Goal: Browse casually

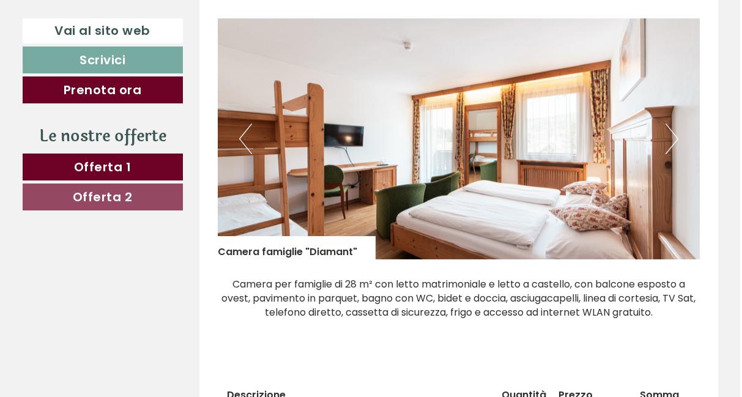
scroll to position [645, 2]
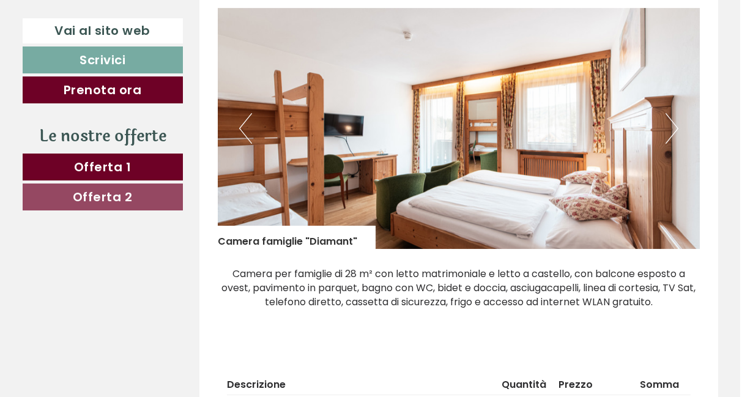
click at [667, 127] on button "Next" at bounding box center [672, 128] width 13 height 31
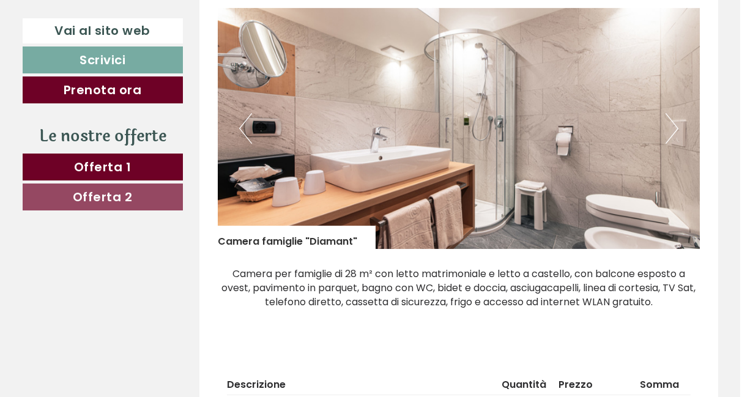
click at [667, 127] on button "Next" at bounding box center [672, 128] width 13 height 31
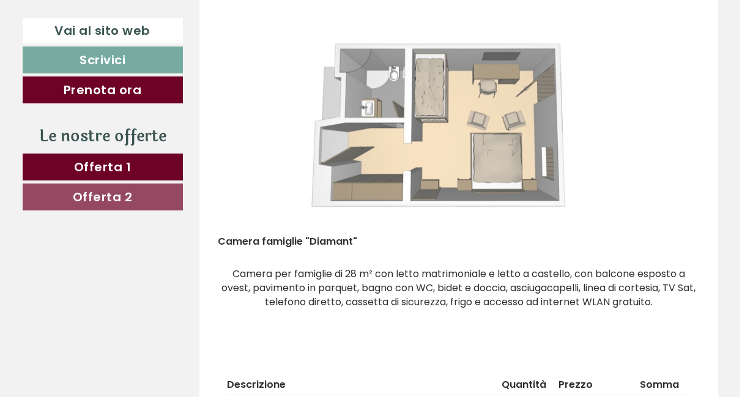
click at [667, 127] on button "Next" at bounding box center [672, 128] width 13 height 31
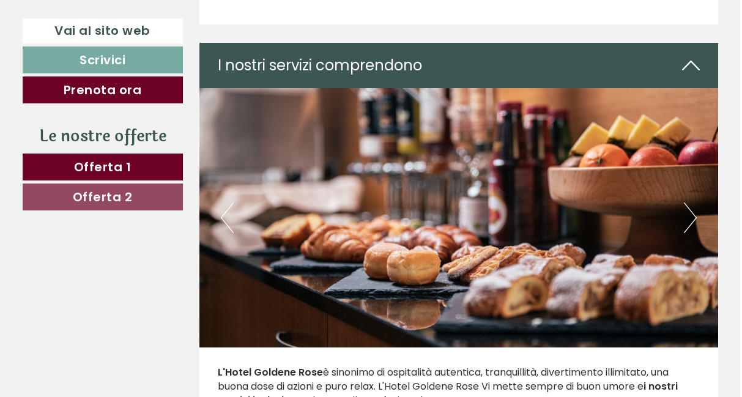
scroll to position [2178, 2]
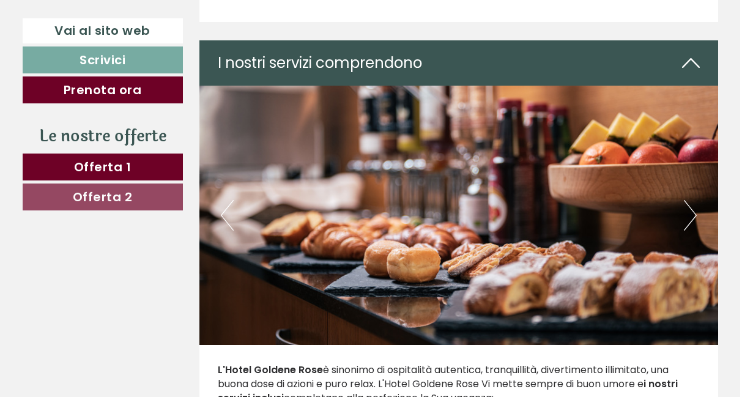
click at [688, 217] on button "Next" at bounding box center [690, 215] width 13 height 31
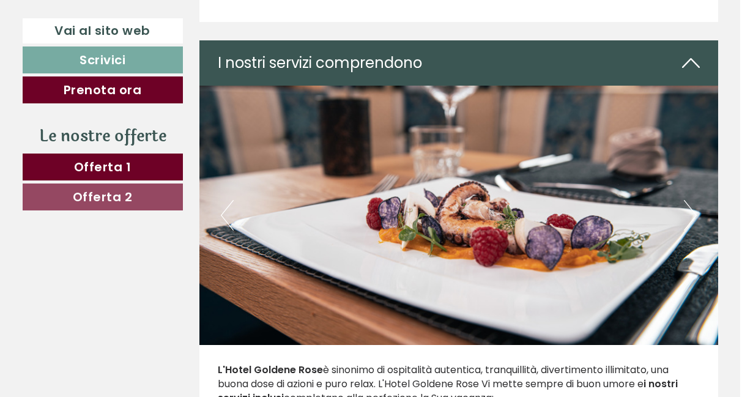
click at [688, 217] on button "Next" at bounding box center [690, 215] width 13 height 31
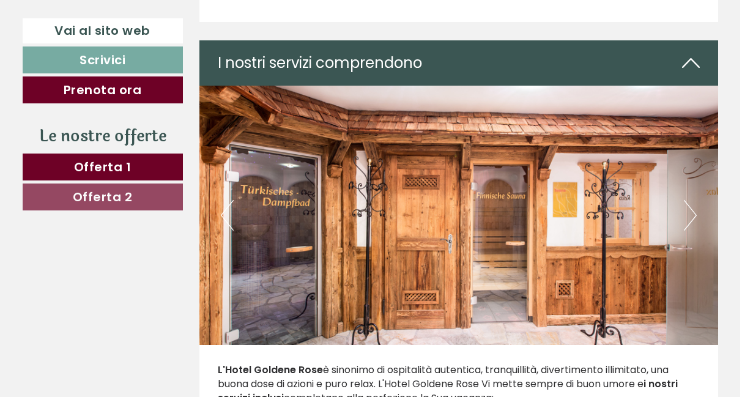
click at [688, 217] on button "Next" at bounding box center [690, 215] width 13 height 31
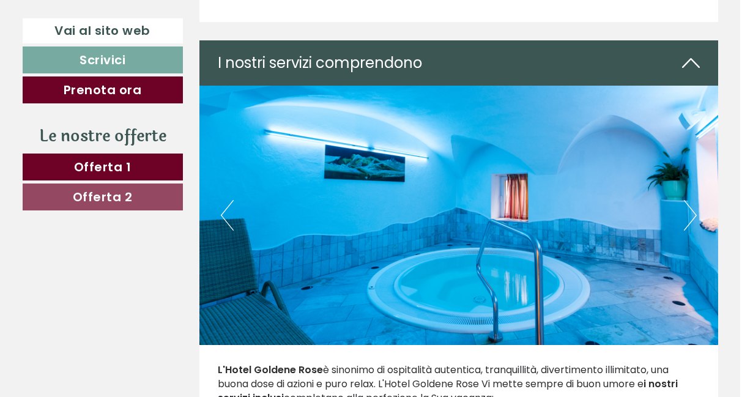
click at [688, 217] on button "Next" at bounding box center [690, 215] width 13 height 31
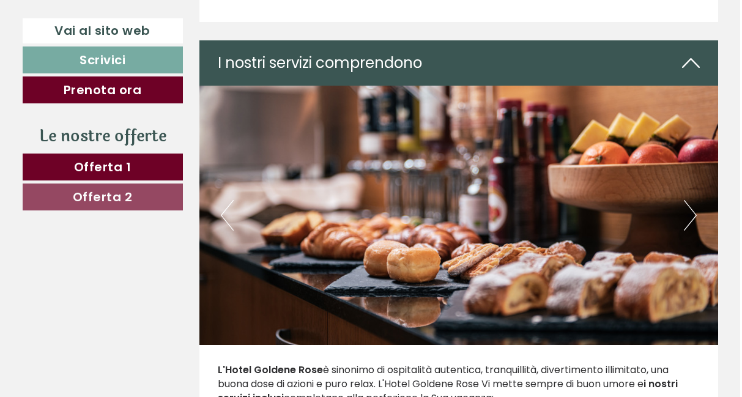
click at [688, 217] on button "Next" at bounding box center [690, 215] width 13 height 31
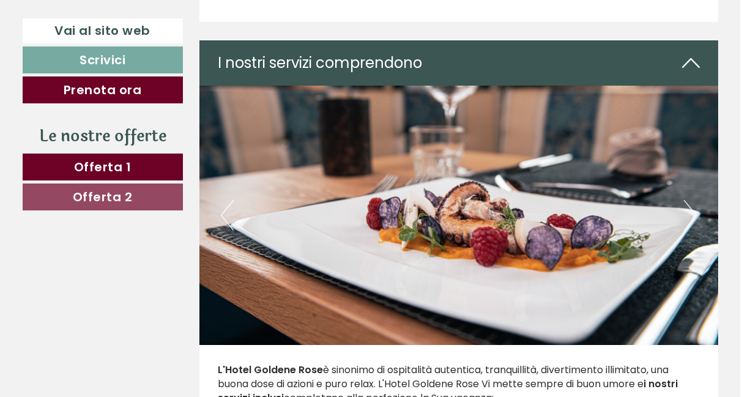
click at [688, 217] on button "Next" at bounding box center [690, 215] width 13 height 31
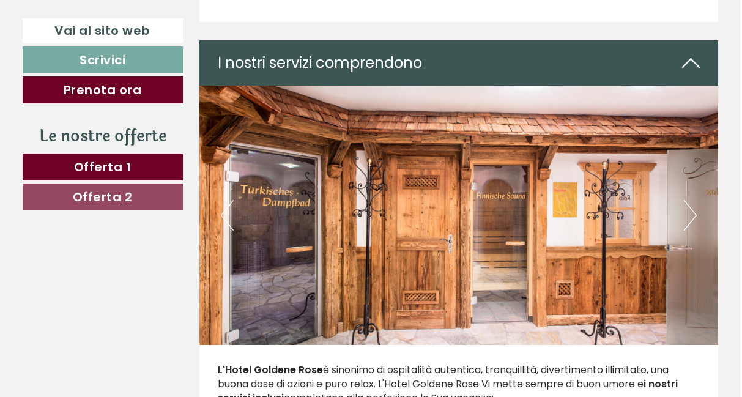
click at [688, 217] on button "Next" at bounding box center [690, 215] width 13 height 31
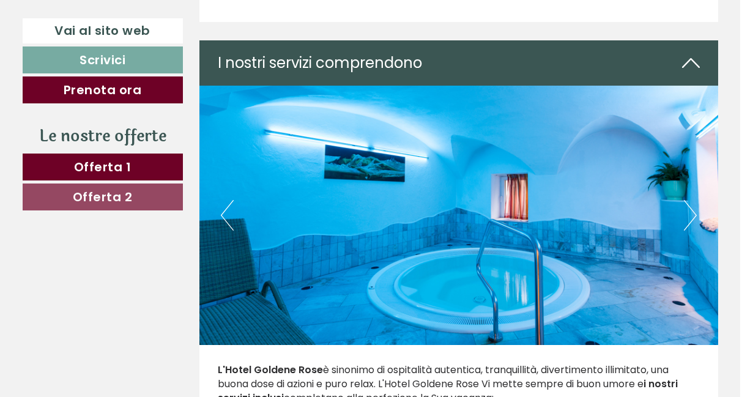
click at [688, 217] on button "Next" at bounding box center [690, 215] width 13 height 31
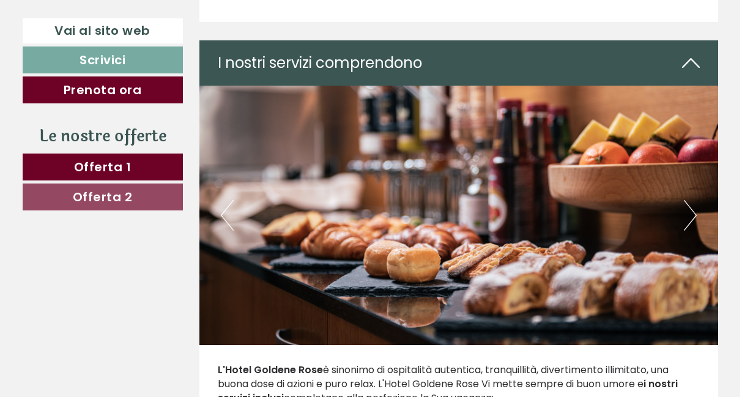
click at [688, 217] on button "Next" at bounding box center [690, 215] width 13 height 31
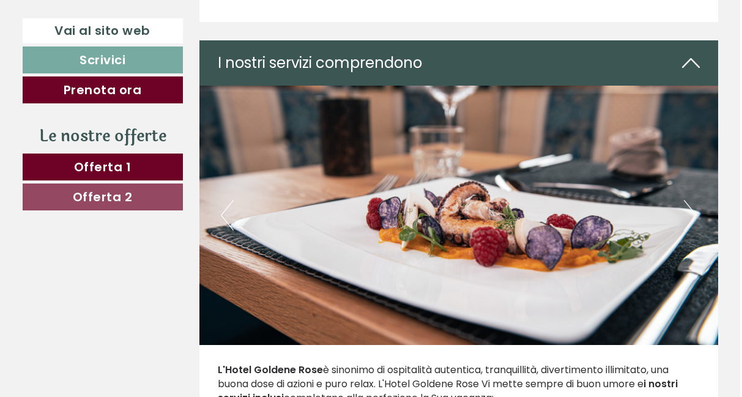
click at [688, 217] on button "Next" at bounding box center [690, 215] width 13 height 31
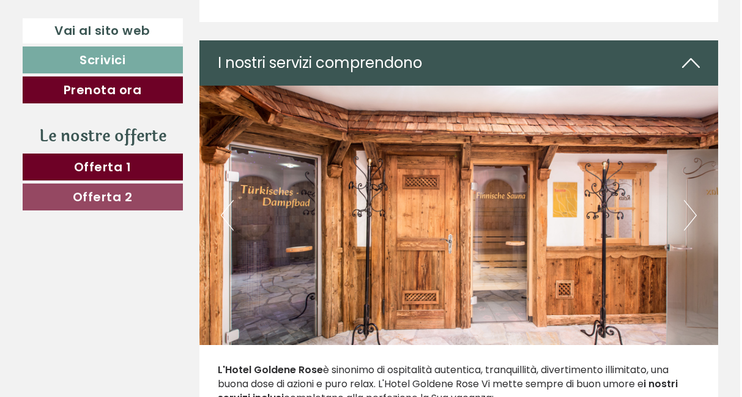
click at [688, 217] on button "Next" at bounding box center [690, 215] width 13 height 31
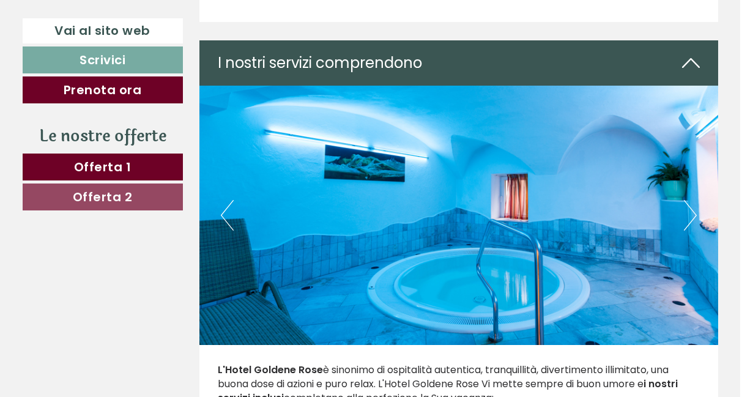
click at [688, 217] on button "Next" at bounding box center [690, 215] width 13 height 31
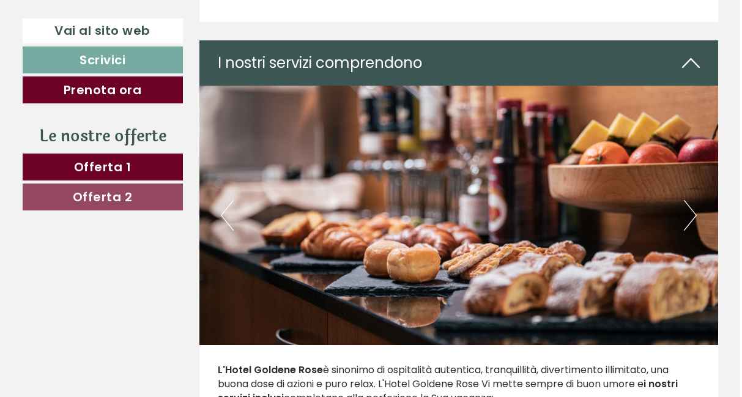
click at [688, 217] on button "Next" at bounding box center [690, 215] width 13 height 31
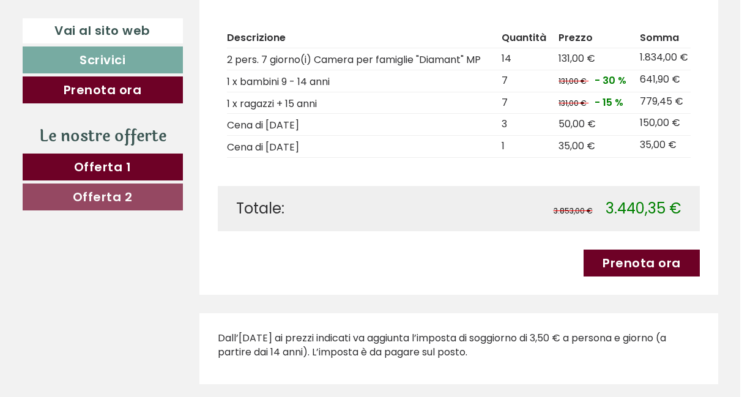
scroll to position [1787, 2]
